Goal: Task Accomplishment & Management: Manage account settings

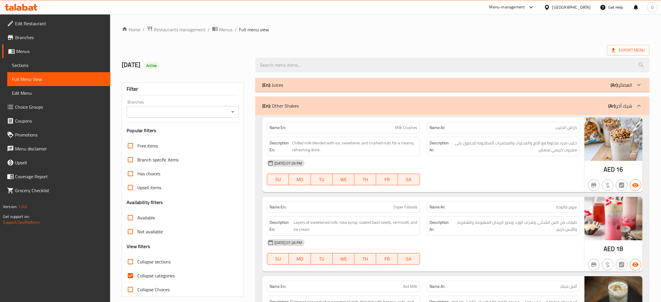
drag, startPoint x: 519, startPoint y: 215, endPoint x: 405, endPoint y: 145, distance: 133.3
click at [508, 172] on div "Name En: Milk Crushes Name Ar: كراش الحليب Description En: Chilled milk blended…" at bounding box center [452, 239] width 394 height 248
click at [429, 170] on div "12-08-2025 07:26 PM" at bounding box center [424, 163] width 320 height 14
drag, startPoint x: 440, startPoint y: 175, endPoint x: 419, endPoint y: 175, distance: 20.6
click at [440, 175] on div "12-08-2025 07:26 PM SU MO TU WE TH FR SA" at bounding box center [424, 172] width 320 height 32
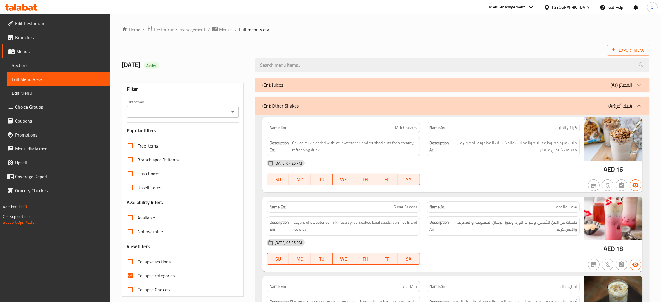
click at [355, 30] on ol "Home / Restaurants management / Menus / Full menu view" at bounding box center [386, 30] width 528 height 8
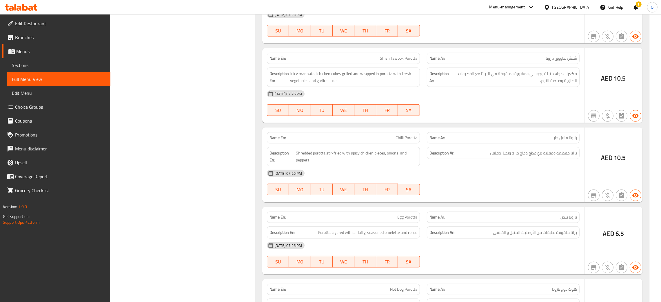
scroll to position [836, 0]
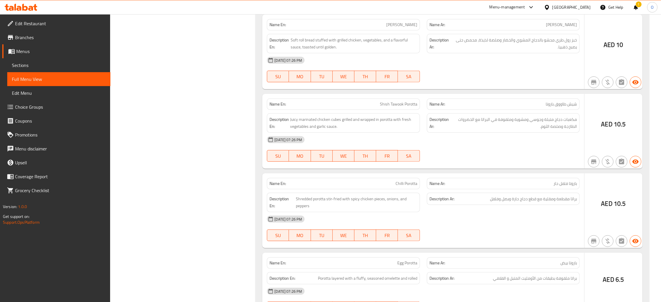
click at [571, 7] on div "United Arab Emirates" at bounding box center [572, 7] width 38 height 6
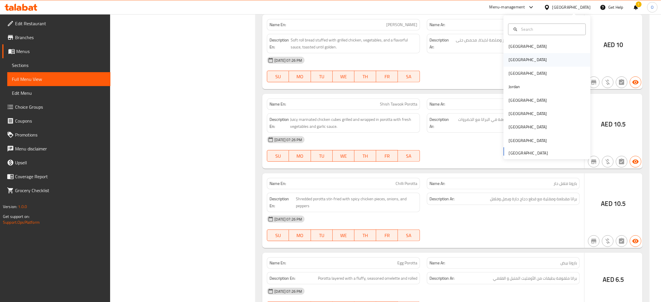
click at [521, 57] on div "[GEOGRAPHIC_DATA]" at bounding box center [547, 59] width 87 height 13
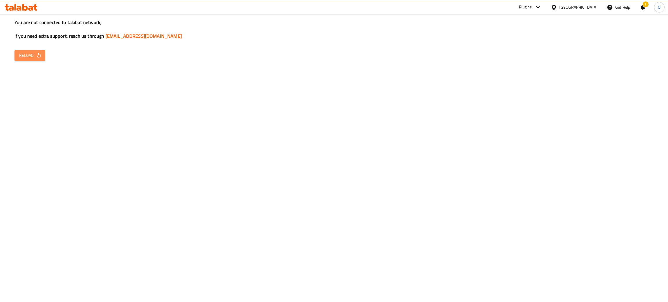
click at [29, 57] on span "Reload" at bounding box center [29, 55] width 21 height 7
click at [37, 57] on icon "button" at bounding box center [39, 55] width 6 height 6
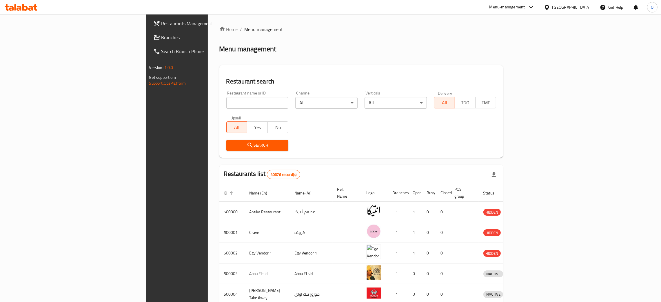
click at [226, 99] on input "search" at bounding box center [257, 103] width 62 height 12
paste input "Salta3 Burger"
click button "Search" at bounding box center [257, 145] width 62 height 11
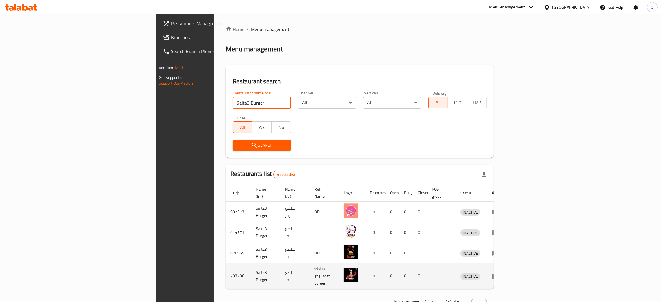
click at [226, 265] on td "703706" at bounding box center [239, 277] width 26 height 26
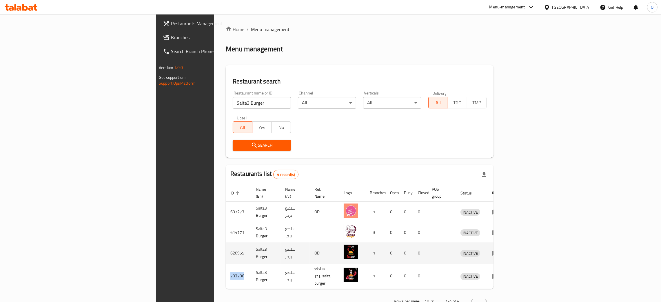
copy td "703706"
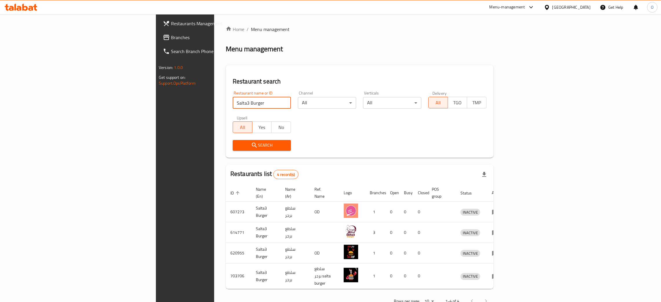
drag, startPoint x: 181, startPoint y: 108, endPoint x: 34, endPoint y: 95, distance: 147.0
click at [156, 95] on div "Restaurants Management Branches Search Branch Phone Version: 1.0.0 Get support …" at bounding box center [330, 167] width 349 height 306
paste input "703706"
type input "703706"
click button "Search" at bounding box center [262, 145] width 58 height 11
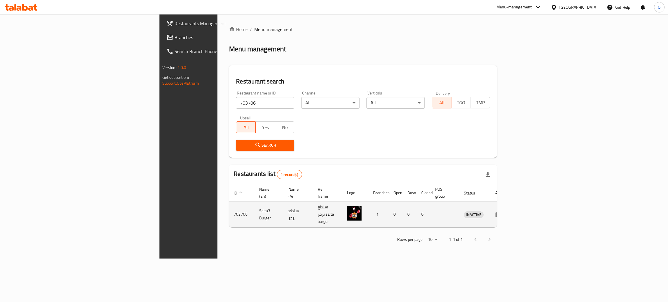
click at [502, 211] on icon "enhanced table" at bounding box center [498, 214] width 7 height 7
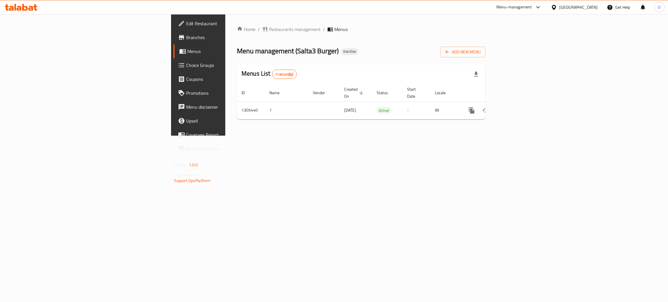
click at [186, 40] on span "Branches" at bounding box center [232, 37] width 92 height 7
click at [517, 107] on icon "enhanced table" at bounding box center [513, 110] width 7 height 7
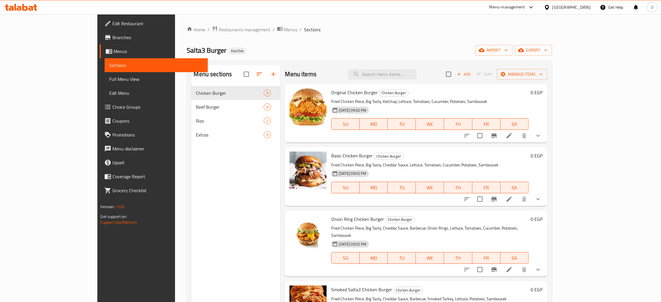
click at [109, 79] on span "Full Menu View" at bounding box center [156, 79] width 94 height 7
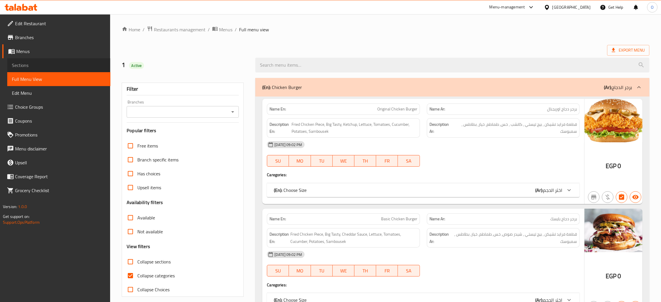
click at [24, 64] on span "Sections" at bounding box center [59, 65] width 94 height 7
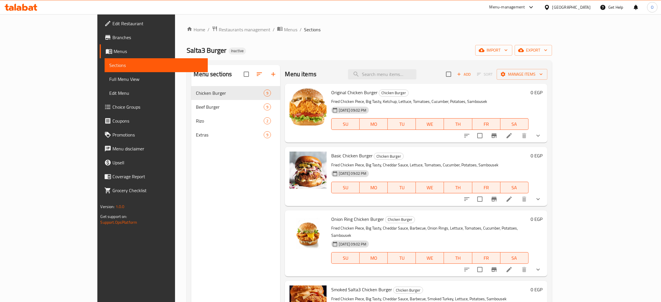
click at [109, 81] on span "Full Menu View" at bounding box center [156, 79] width 94 height 7
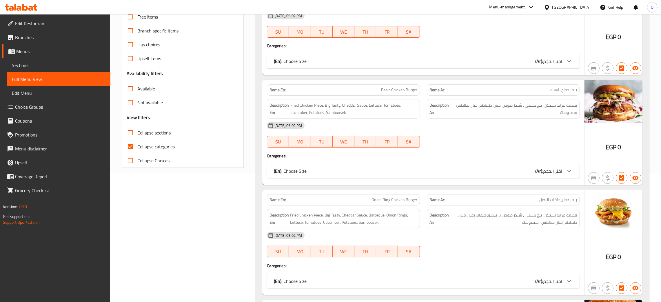
scroll to position [130, 0]
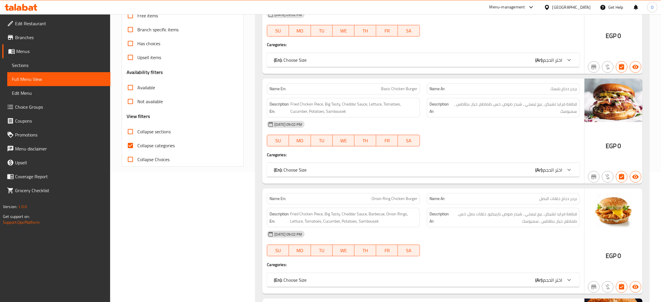
click at [131, 147] on input "Collapse categories" at bounding box center [131, 146] width 14 height 14
checkbox input "false"
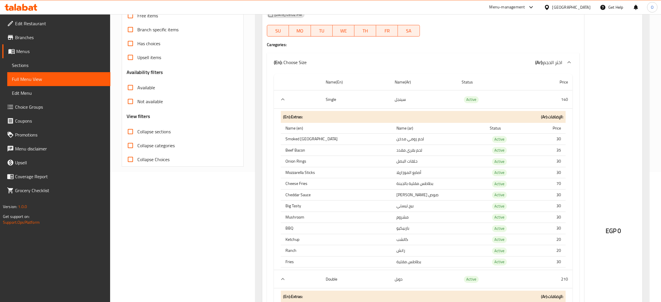
click at [450, 53] on div "(En): Choose Size (Ar): اختر الحجم" at bounding box center [423, 62] width 313 height 19
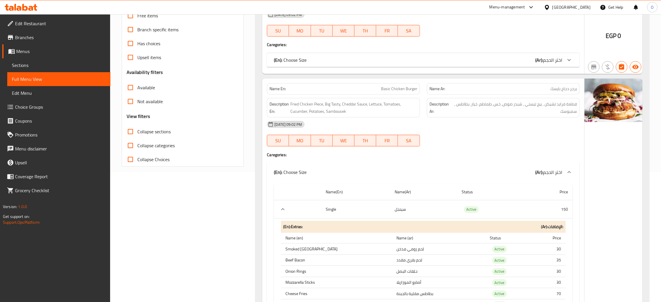
click at [439, 61] on div "(En): Choose Size (Ar): اختر الحجم" at bounding box center [418, 60] width 289 height 7
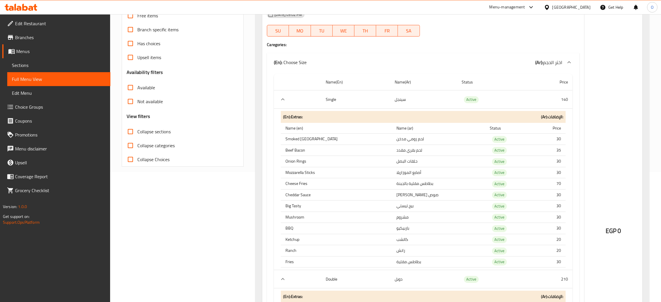
drag, startPoint x: 426, startPoint y: 48, endPoint x: 397, endPoint y: 71, distance: 36.5
click at [426, 49] on div "Name En: Original Chicken Burger Name Ar: برجر دجاج اوريجنال Description En: Fr…" at bounding box center [423, 216] width 322 height 495
click at [392, 140] on td "لحم رومي مدخن" at bounding box center [438, 139] width 93 height 11
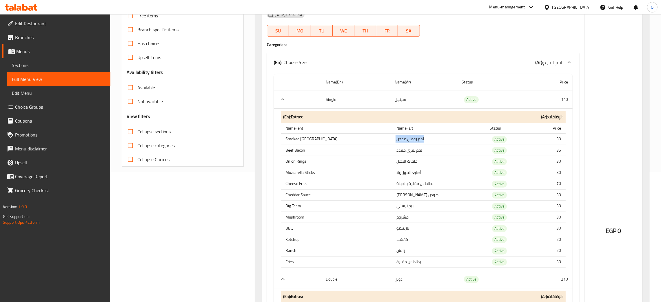
click at [392, 140] on td "لحم رومي مدخن" at bounding box center [438, 139] width 93 height 11
copy td "لحم رومي مدخن"
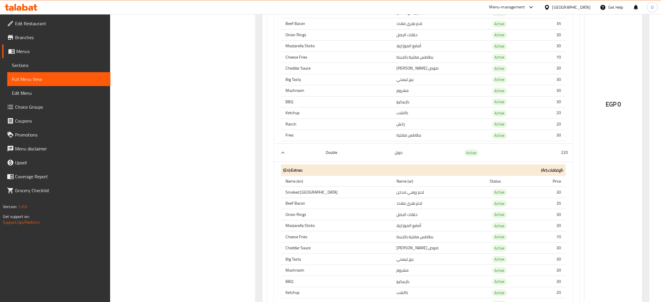
scroll to position [6393, 0]
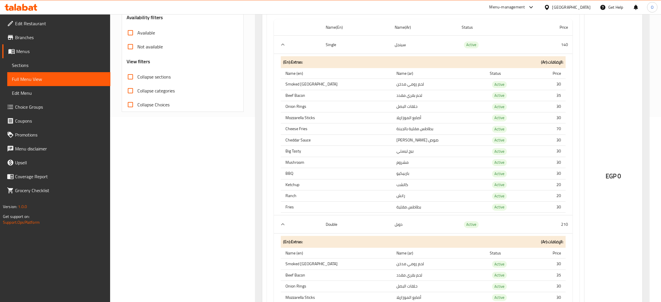
scroll to position [173, 0]
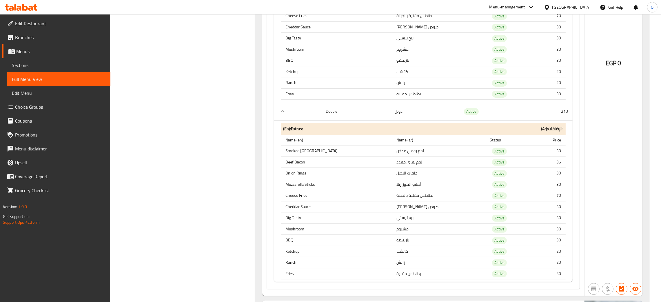
scroll to position [78, 0]
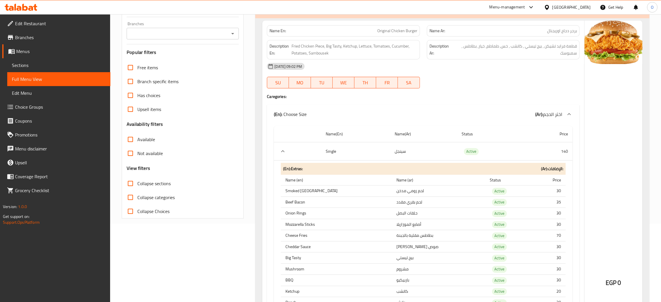
click at [392, 204] on td "لحم بقري مقدد" at bounding box center [438, 202] width 93 height 11
copy td "لحم بقري مقدد"
drag, startPoint x: 563, startPoint y: 204, endPoint x: 557, endPoint y: 203, distance: 5.6
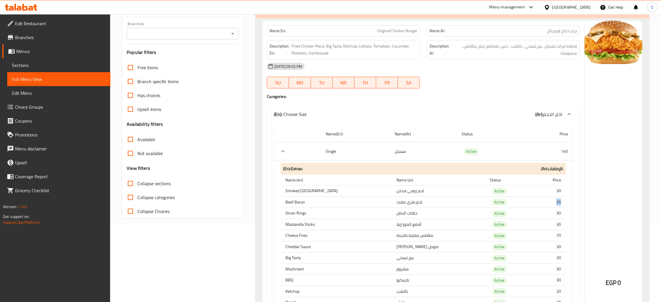
click at [557, 203] on td "35" at bounding box center [550, 202] width 31 height 11
copy td "35"
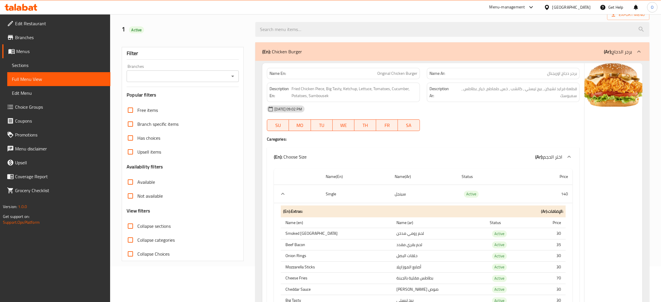
scroll to position [130, 0]
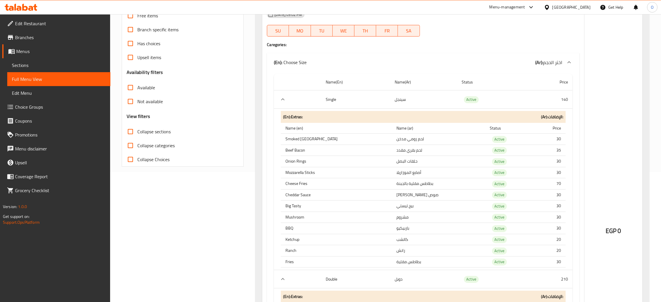
click at [467, 37] on div at bounding box center [504, 36] width 160 height 7
click at [448, 50] on div "Name En: Original Chicken Burger Name Ar: برجر دجاج اوريجنال Description En: Fr…" at bounding box center [423, 216] width 322 height 495
click at [399, 64] on div "(En): Choose Size (Ar): اختر الحجم" at bounding box center [418, 62] width 289 height 7
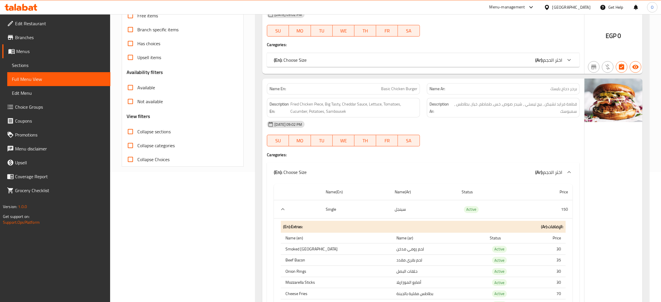
click at [366, 64] on div "(En): Choose Size (Ar): اختر الحجم" at bounding box center [423, 60] width 313 height 14
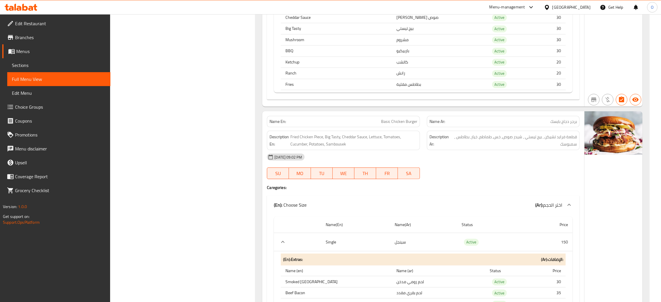
scroll to position [609, 0]
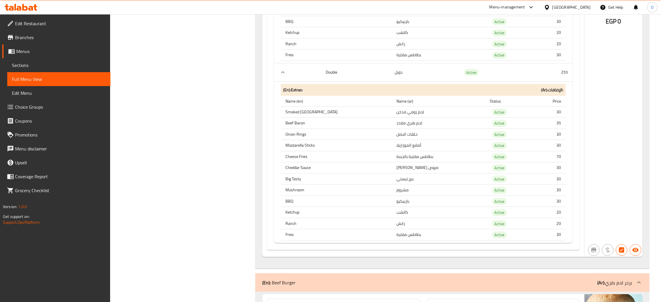
drag, startPoint x: 21, startPoint y: 65, endPoint x: 86, endPoint y: 104, distance: 76.0
click at [21, 64] on span "Sections" at bounding box center [59, 65] width 94 height 7
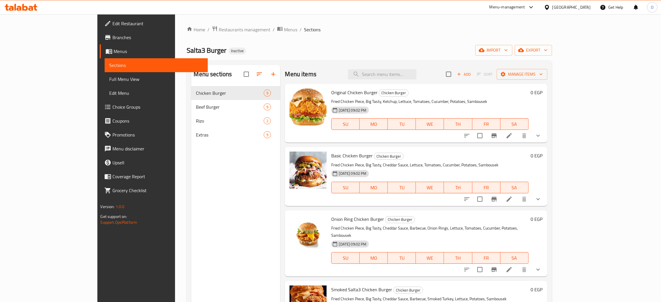
click at [109, 77] on span "Full Menu View" at bounding box center [156, 79] width 94 height 7
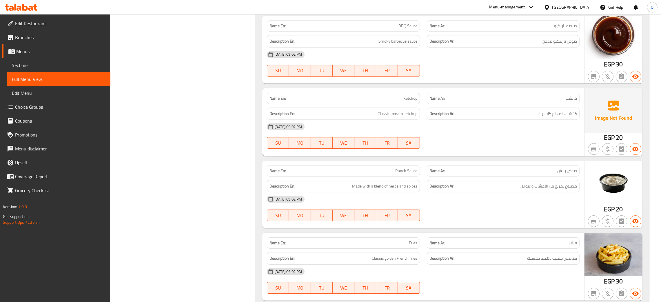
scroll to position [2686, 0]
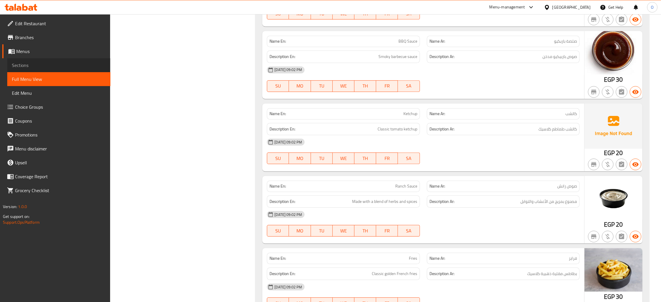
click at [23, 65] on span "Sections" at bounding box center [59, 65] width 94 height 7
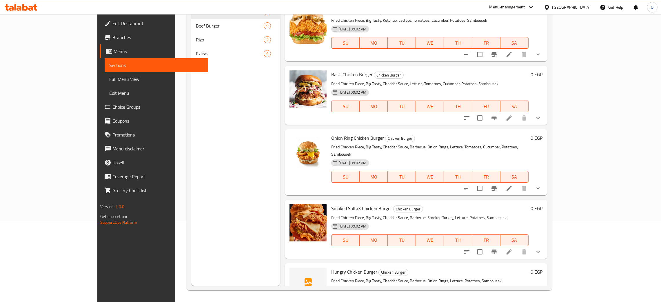
scroll to position [82, 0]
click at [114, 49] on span "Menus" at bounding box center [159, 51] width 90 height 7
